Goal: Information Seeking & Learning: Learn about a topic

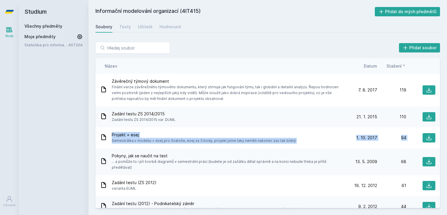
click at [40, 24] on link "Všechny předměty" at bounding box center [43, 26] width 38 height 5
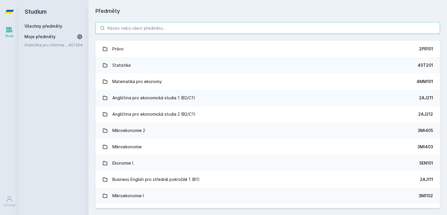
click at [131, 30] on input "search" at bounding box center [267, 28] width 344 height 12
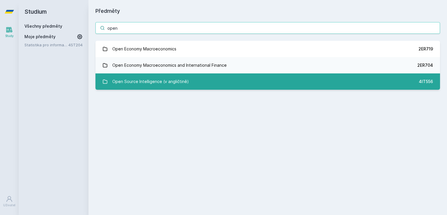
type input "open"
click at [135, 82] on div "Open Source Intelligence (v angličtině)" at bounding box center [150, 82] width 76 height 12
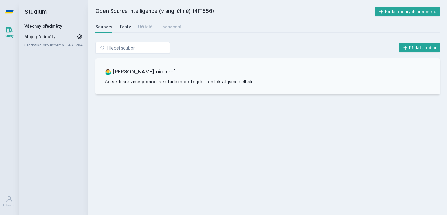
click at [123, 26] on div "Testy" at bounding box center [125, 27] width 12 height 6
click at [144, 25] on div "Učitelé" at bounding box center [145, 27] width 15 height 6
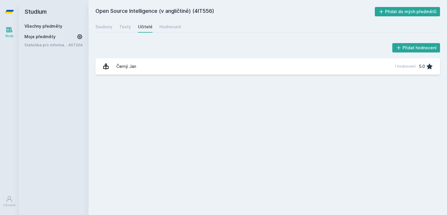
click at [154, 25] on div "Soubory Testy Učitelé Hodnocení" at bounding box center [267, 27] width 344 height 12
click at [159, 25] on div "Hodnocení" at bounding box center [170, 27] width 22 height 6
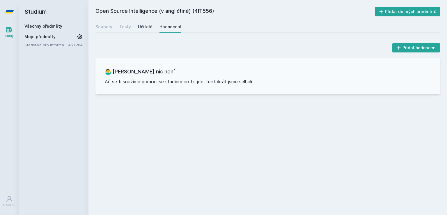
click at [149, 24] on div "Učitelé" at bounding box center [145, 27] width 15 height 6
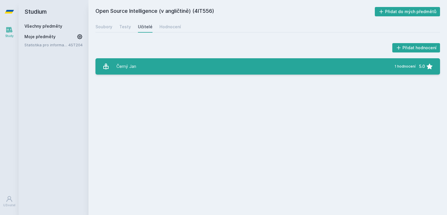
click at [141, 68] on link "Černý [DATE] hodnocení 5.0" at bounding box center [267, 66] width 344 height 16
